Goal: Book appointment/travel/reservation

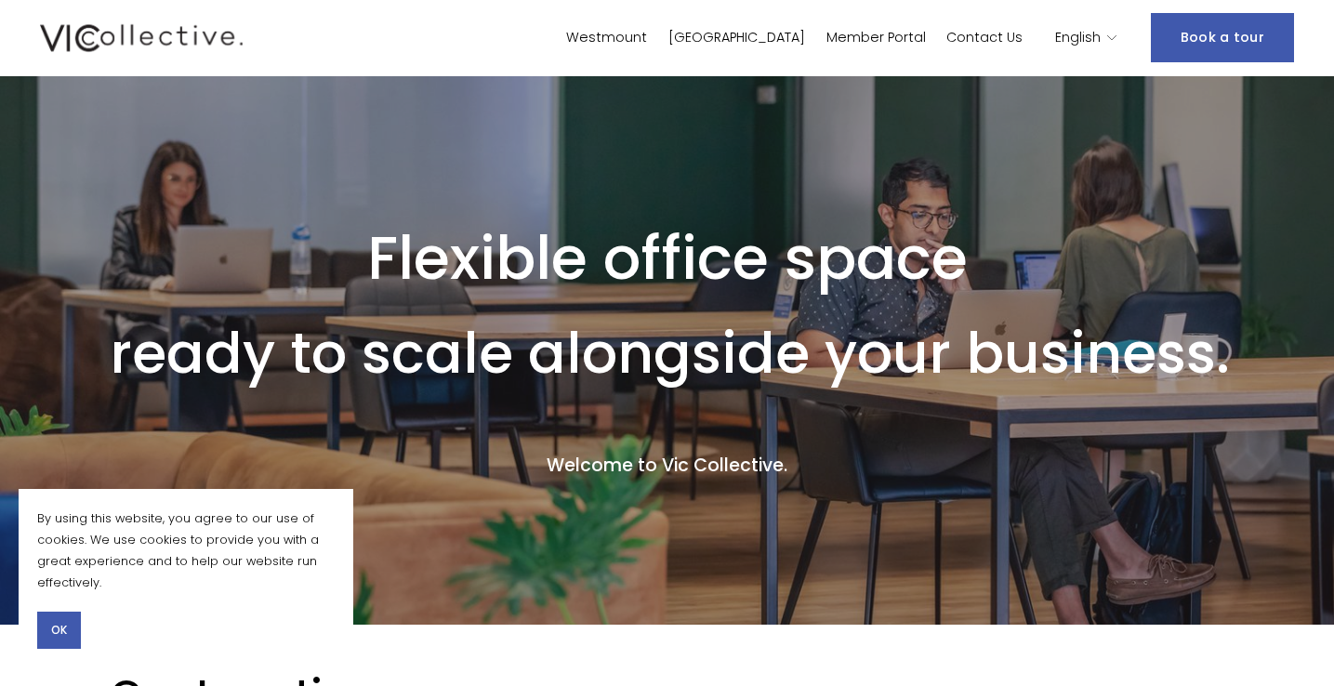
click at [707, 22] on div "Westmount Laval Member Portal Contact Us" at bounding box center [531, 37] width 983 height 35
click at [647, 34] on link "Westmount" at bounding box center [606, 37] width 81 height 27
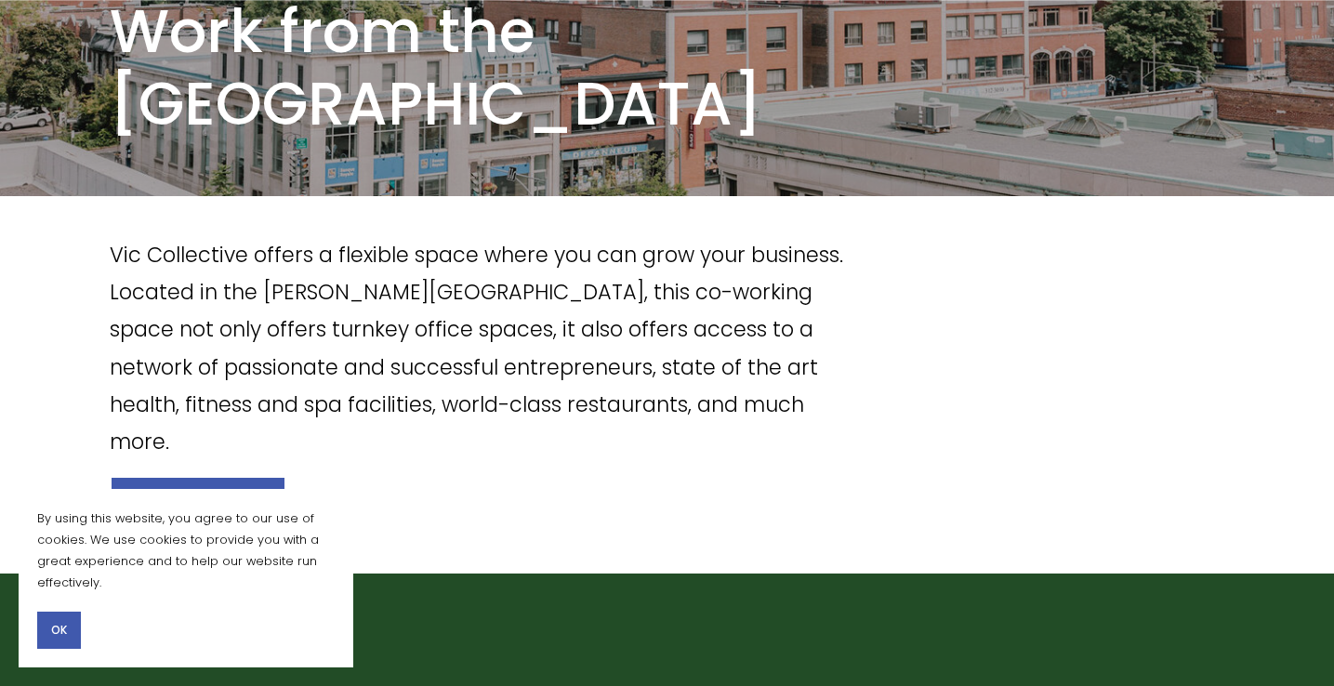
scroll to position [378, 0]
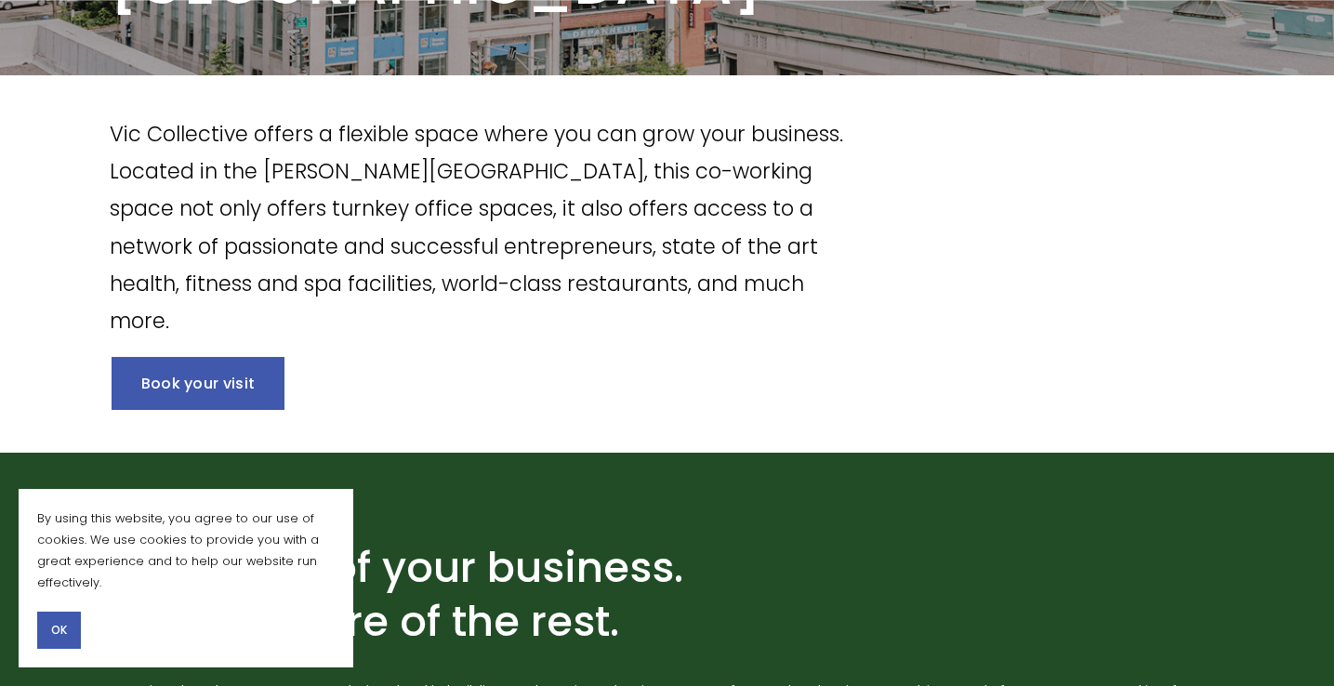
click at [62, 631] on span "OK" at bounding box center [59, 630] width 16 height 17
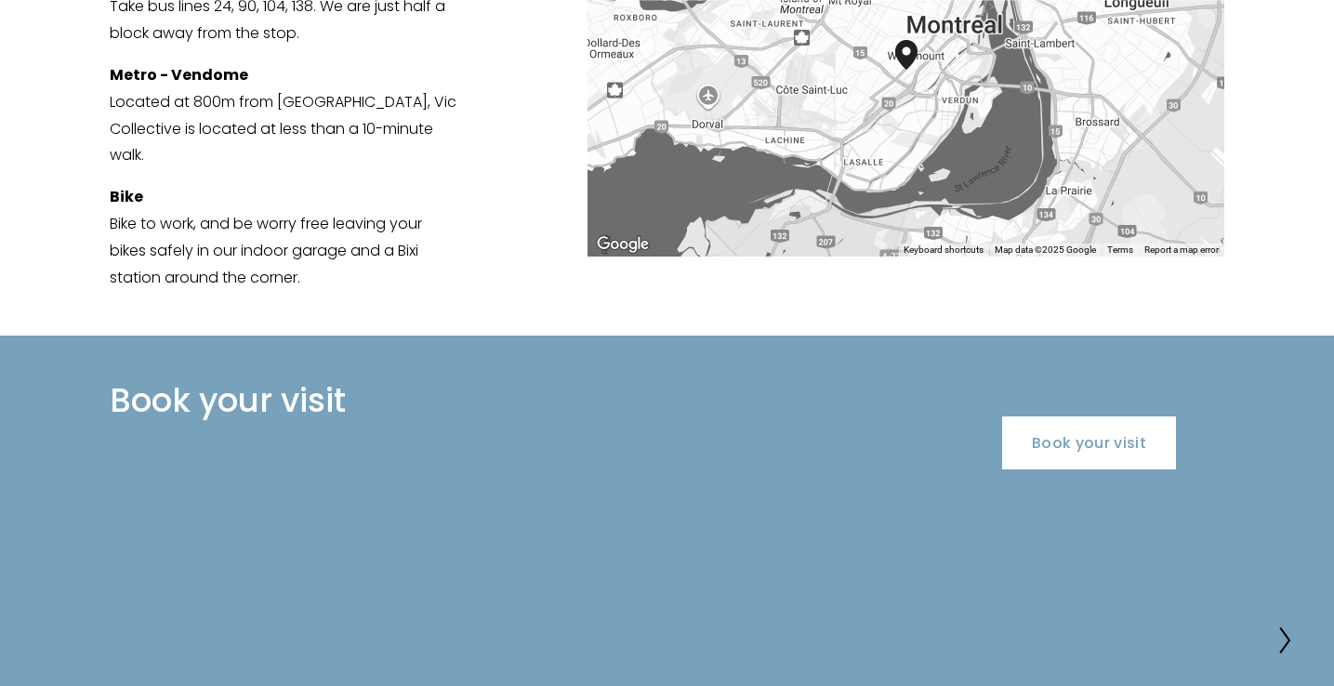
scroll to position [3612, 0]
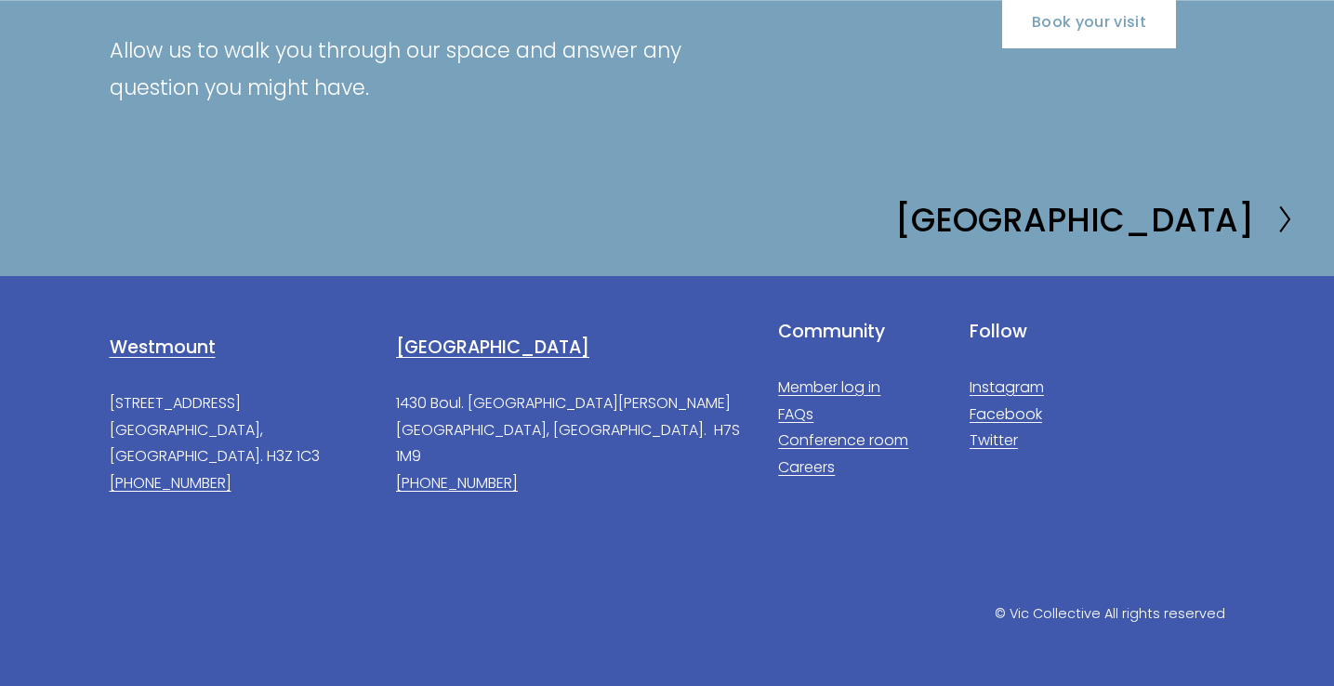
click at [862, 446] on link "Conference room" at bounding box center [843, 441] width 130 height 27
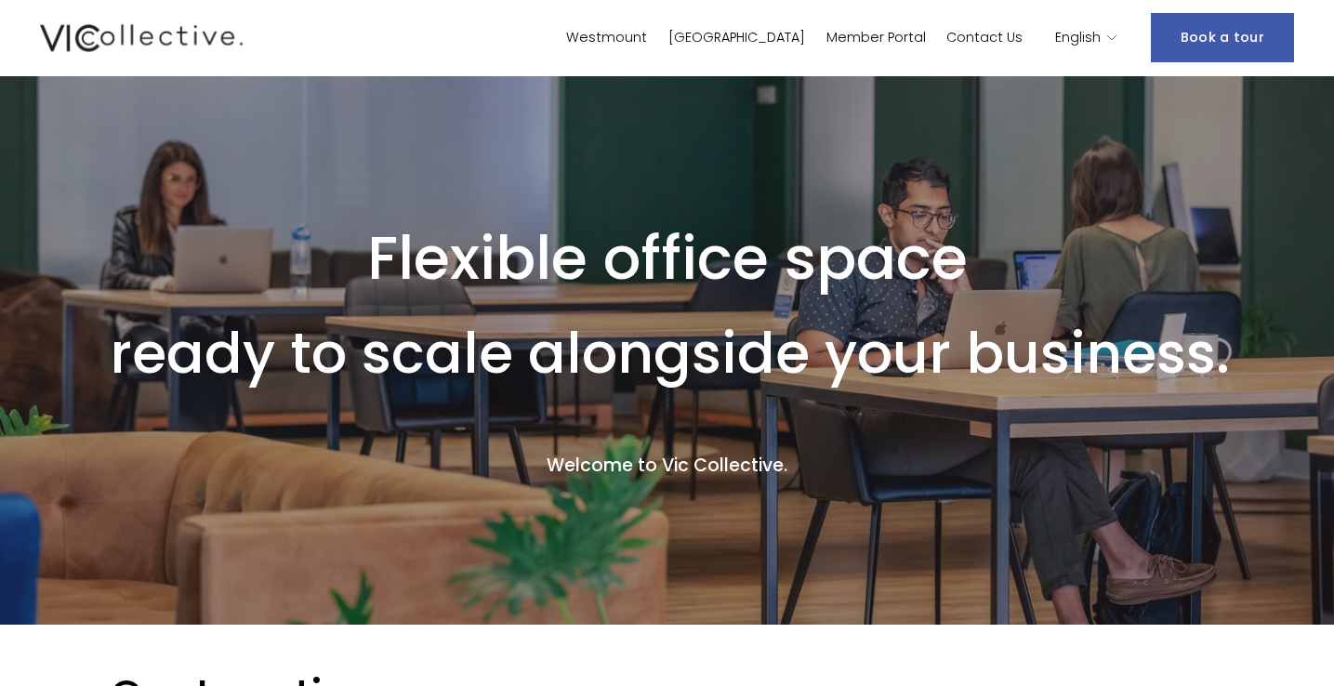
click at [647, 35] on link "Westmount" at bounding box center [606, 37] width 81 height 27
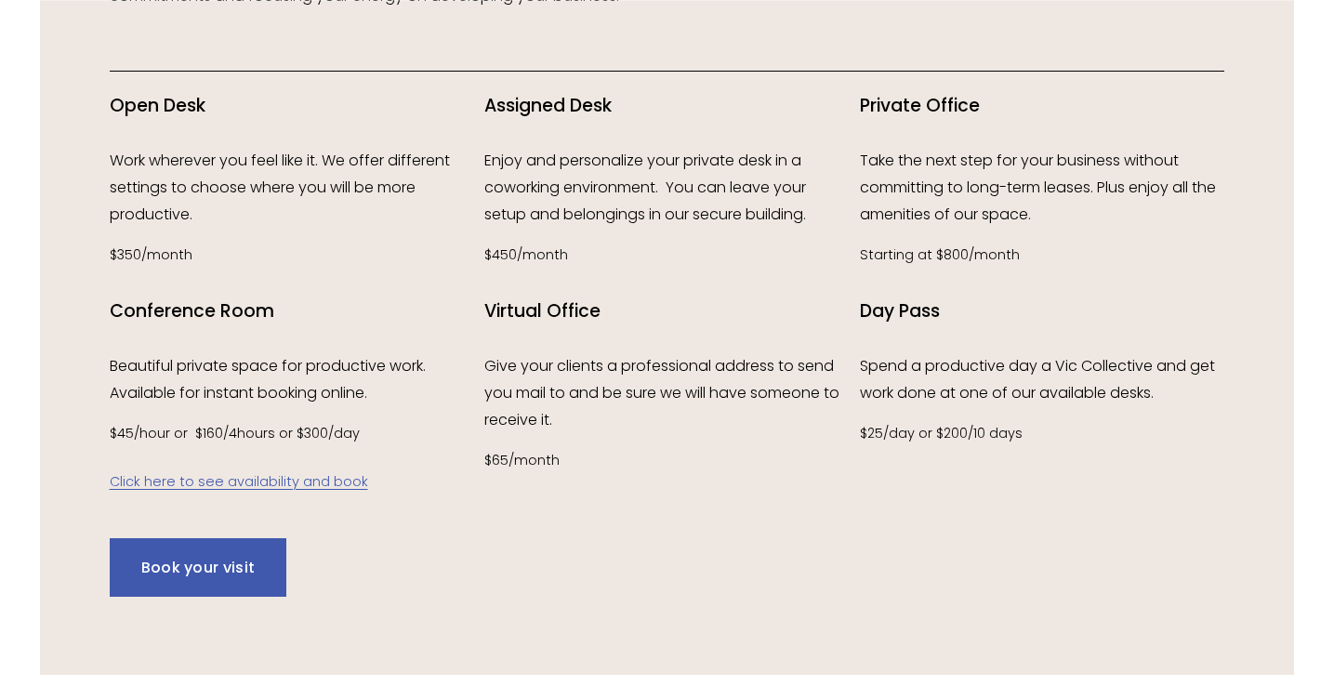
scroll to position [2317, 0]
click at [226, 476] on link "Click here to see availability and book" at bounding box center [239, 479] width 258 height 19
